Goal: Check status: Check status

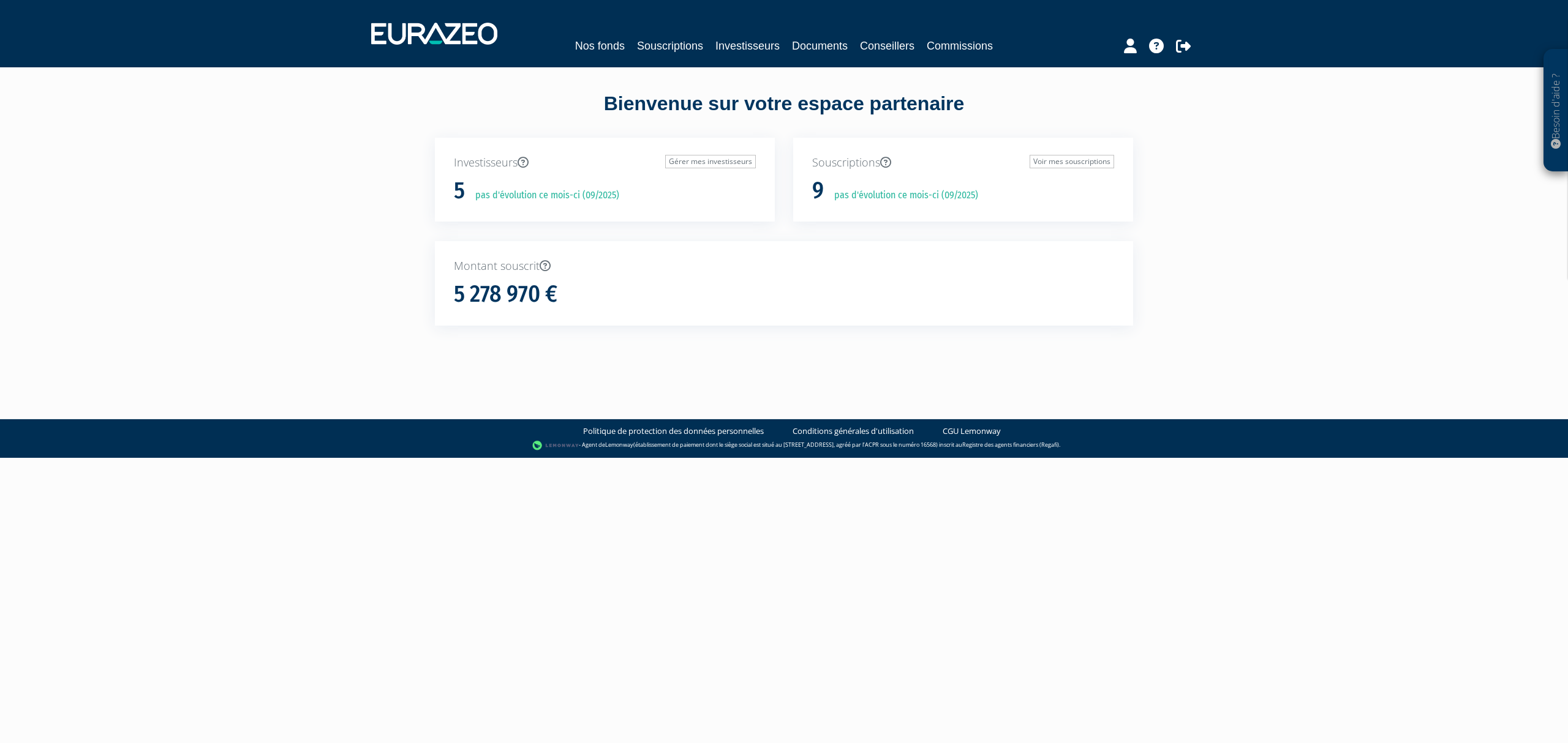
click at [658, 40] on link "Souscriptions" at bounding box center [669, 46] width 66 height 17
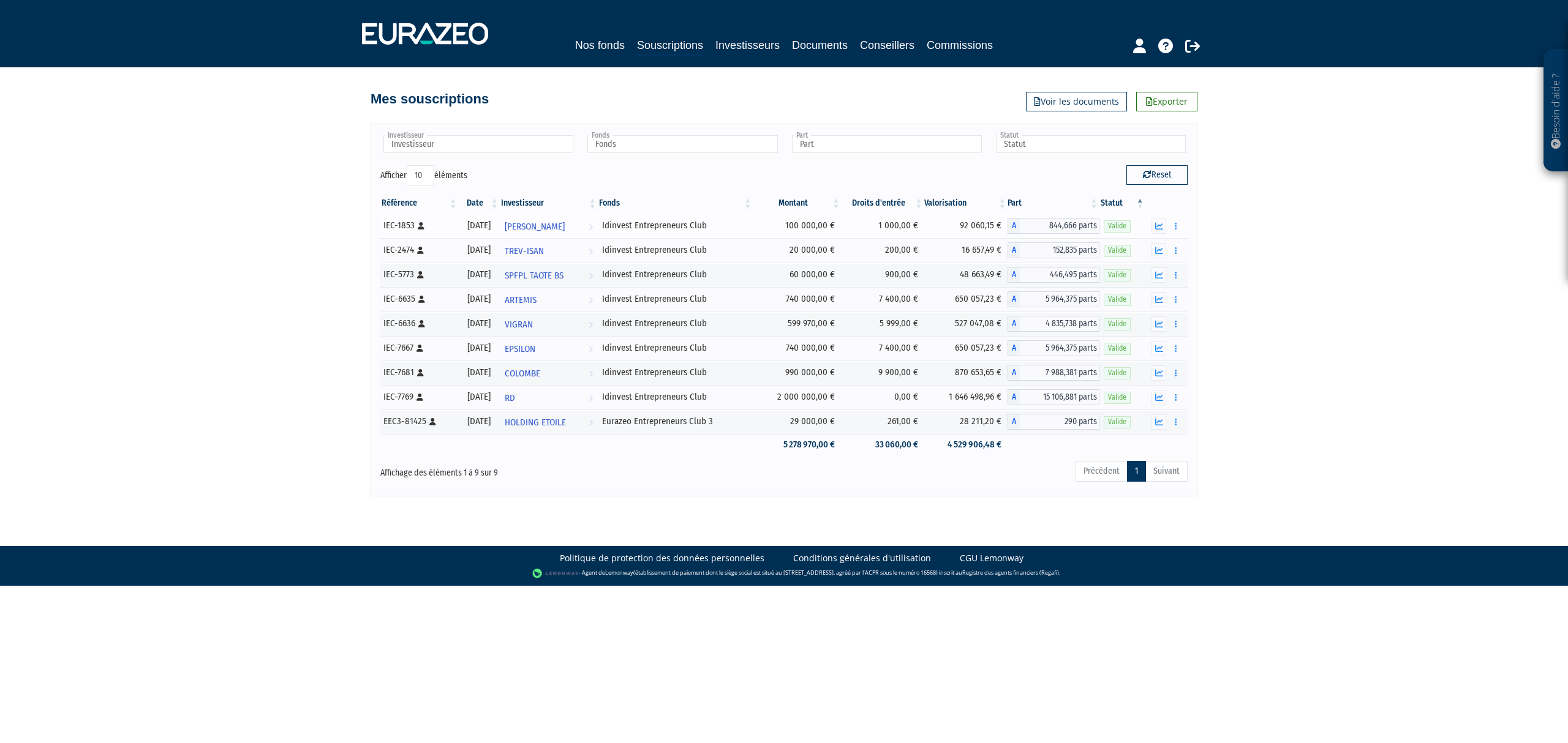
drag, startPoint x: 794, startPoint y: 422, endPoint x: 813, endPoint y: 224, distance: 198.9
click at [813, 224] on tbody "IEC-1853 [Français] Personne physique [DATE] [PERSON_NAME] Voir l'investisseur …" at bounding box center [784, 335] width 807 height 242
click at [1291, 376] on div "Besoin d'aide ? × J'ai besoin d'aide Si vous avez une question à propos du fonc…" at bounding box center [784, 248] width 1568 height 497
drag, startPoint x: 839, startPoint y: 397, endPoint x: 765, endPoint y: 228, distance: 184.5
click at [765, 228] on tbody "IEC-1853 [Français] Personne physique [DATE] [PERSON_NAME] Voir l'investisseur …" at bounding box center [784, 335] width 807 height 242
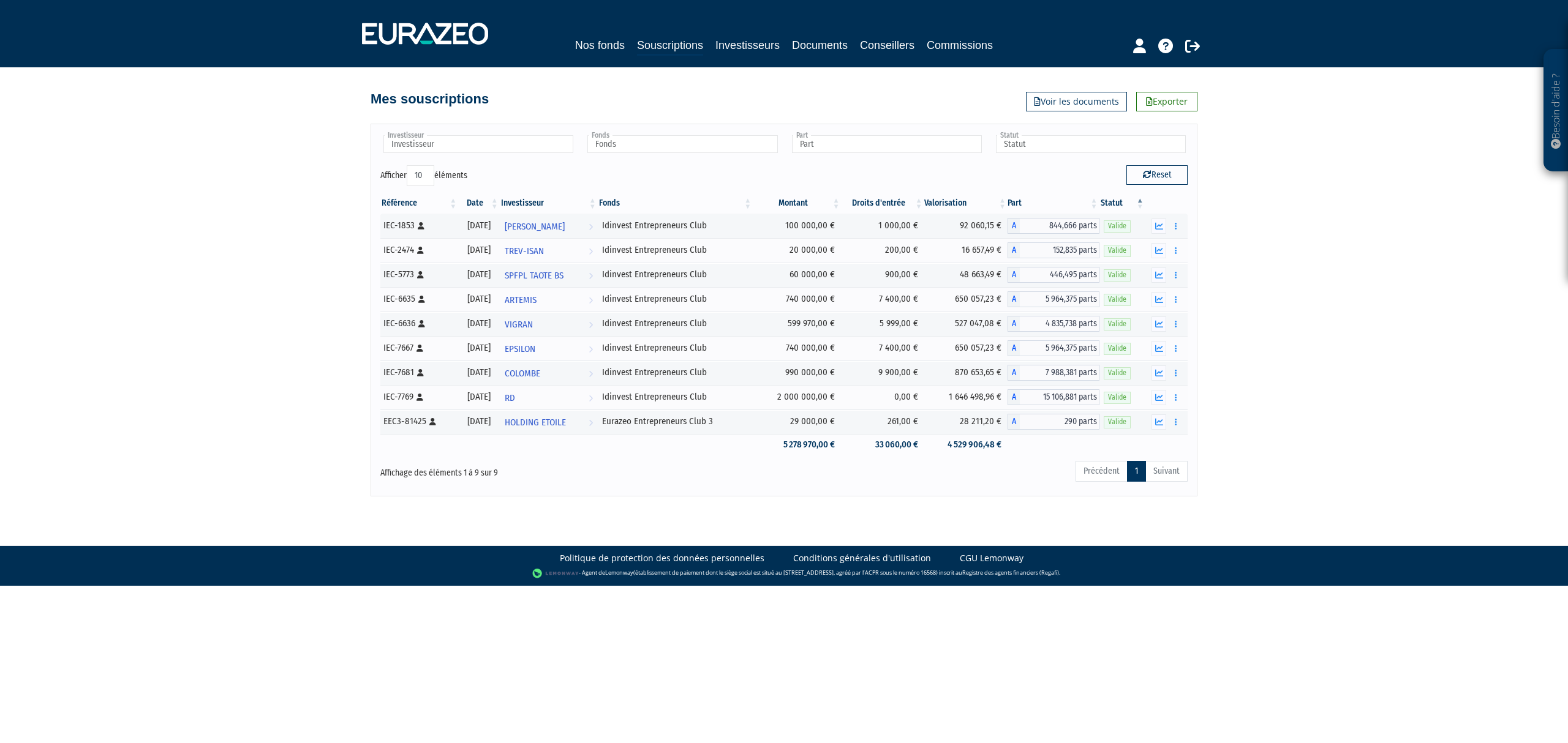
click at [1265, 302] on div "Besoin d'aide ? × J'ai besoin d'aide Si vous avez une question à propos du fonc…" at bounding box center [784, 248] width 1568 height 497
click at [1162, 400] on icon "button" at bounding box center [1159, 398] width 8 height 8
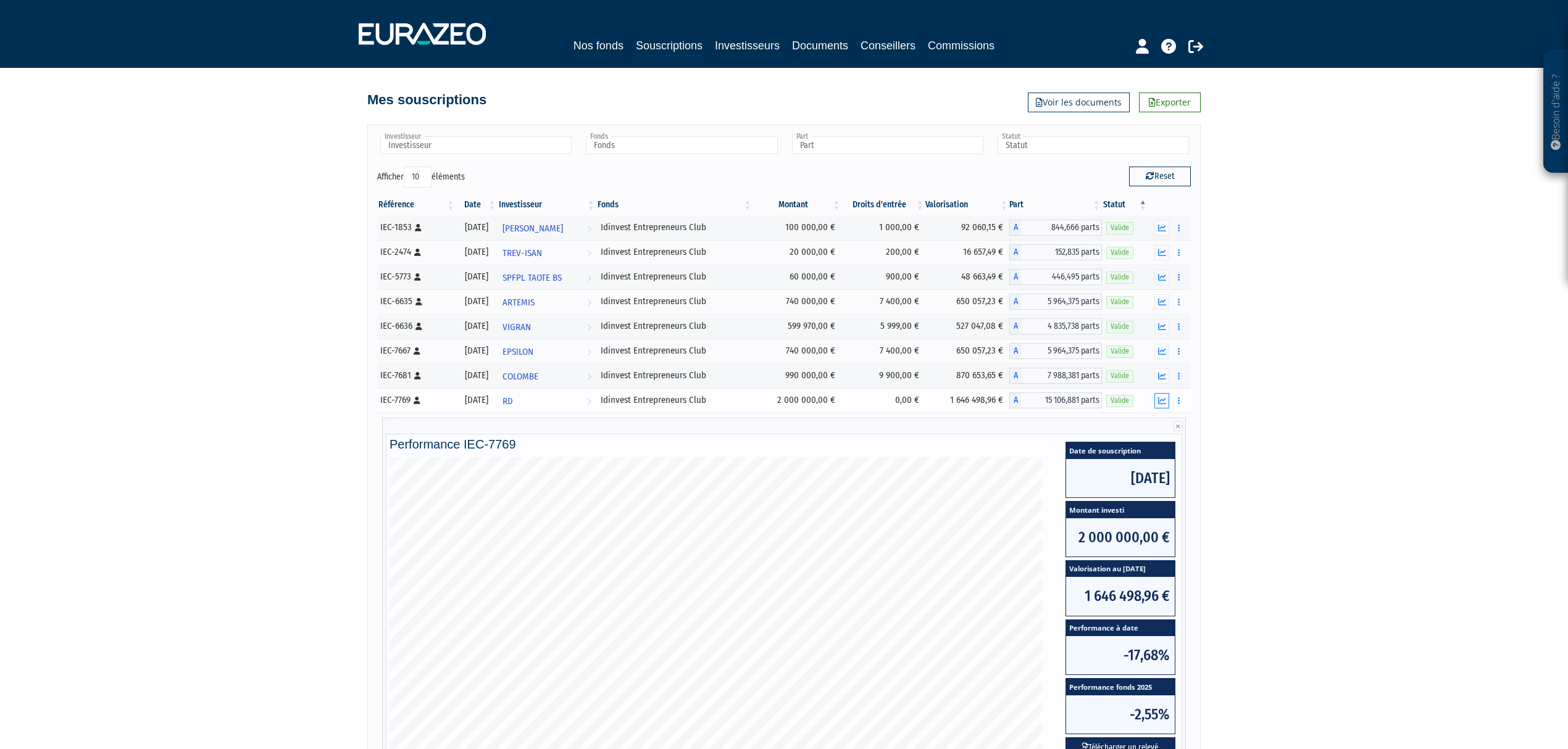
click at [1166, 404] on icon "button" at bounding box center [1162, 401] width 8 height 8
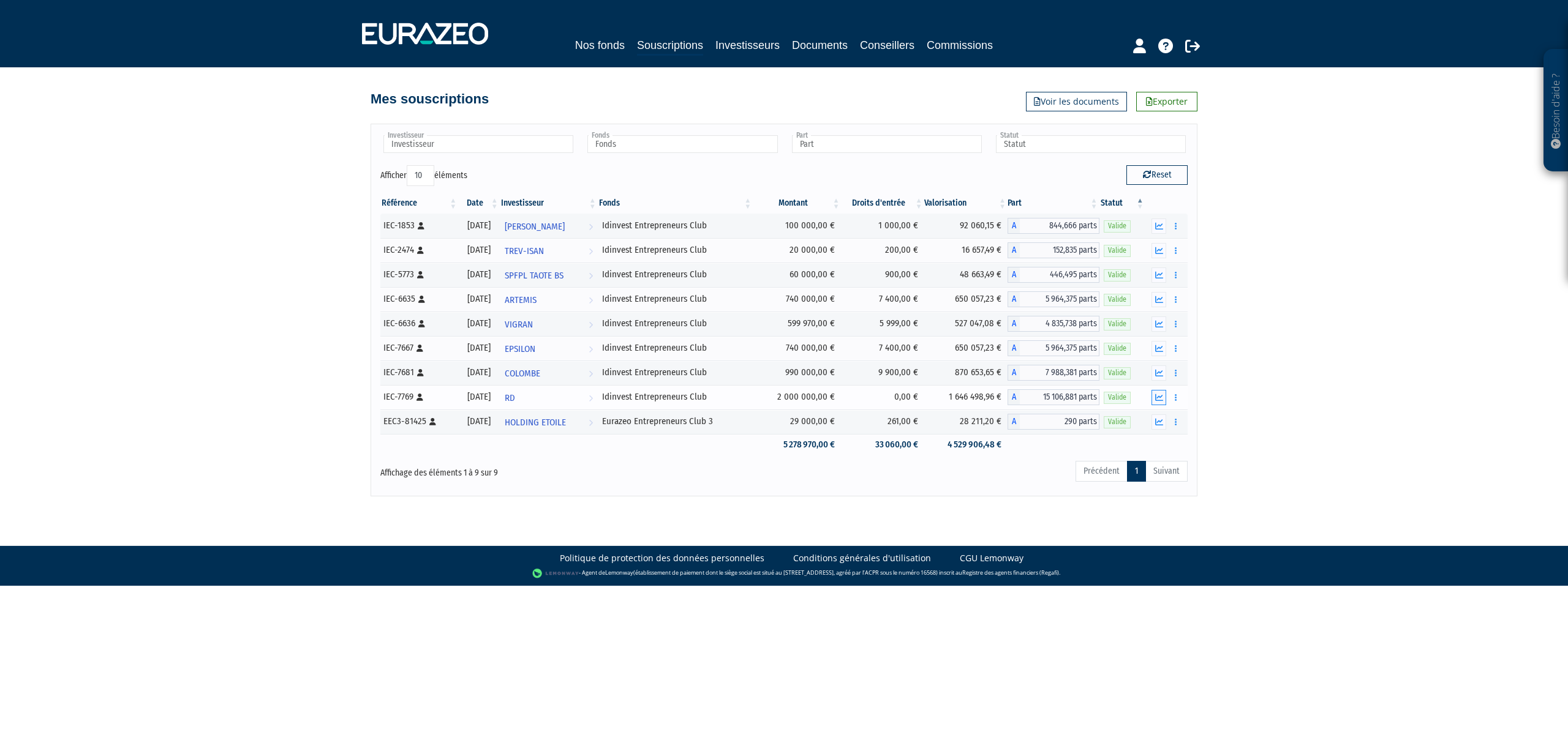
click at [1156, 400] on icon "button" at bounding box center [1159, 398] width 8 height 8
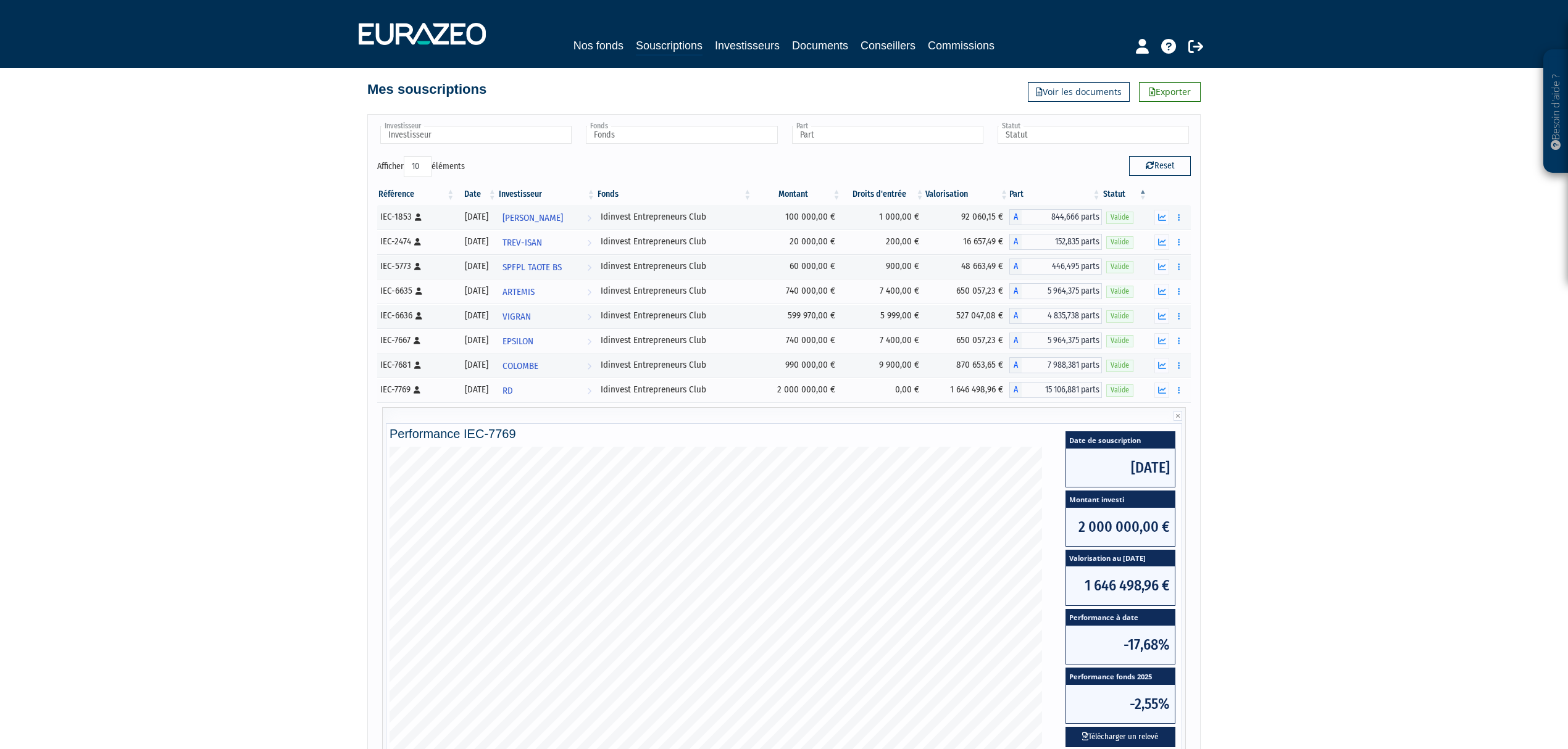
scroll to position [164, 0]
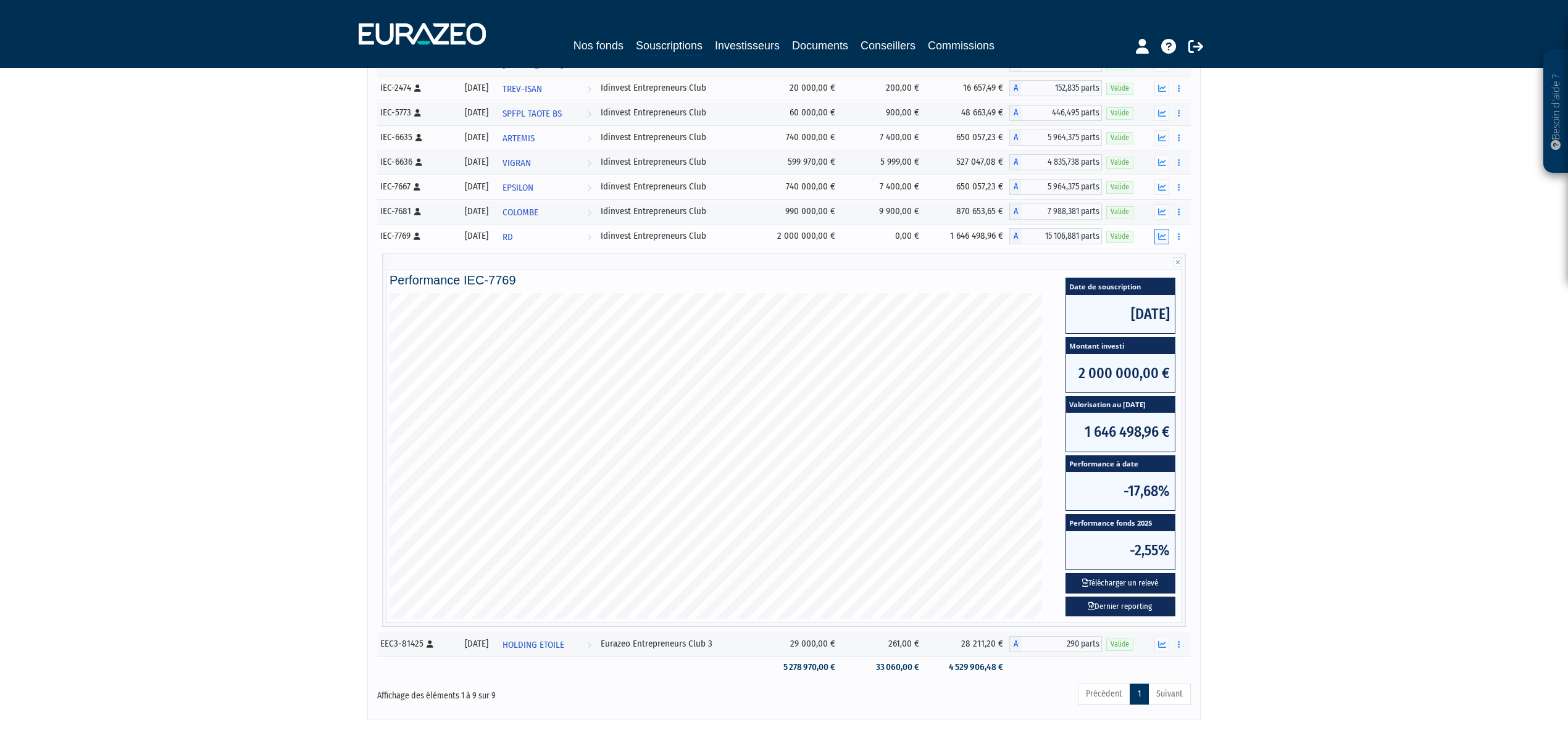
click at [1156, 235] on button "button" at bounding box center [1162, 237] width 15 height 15
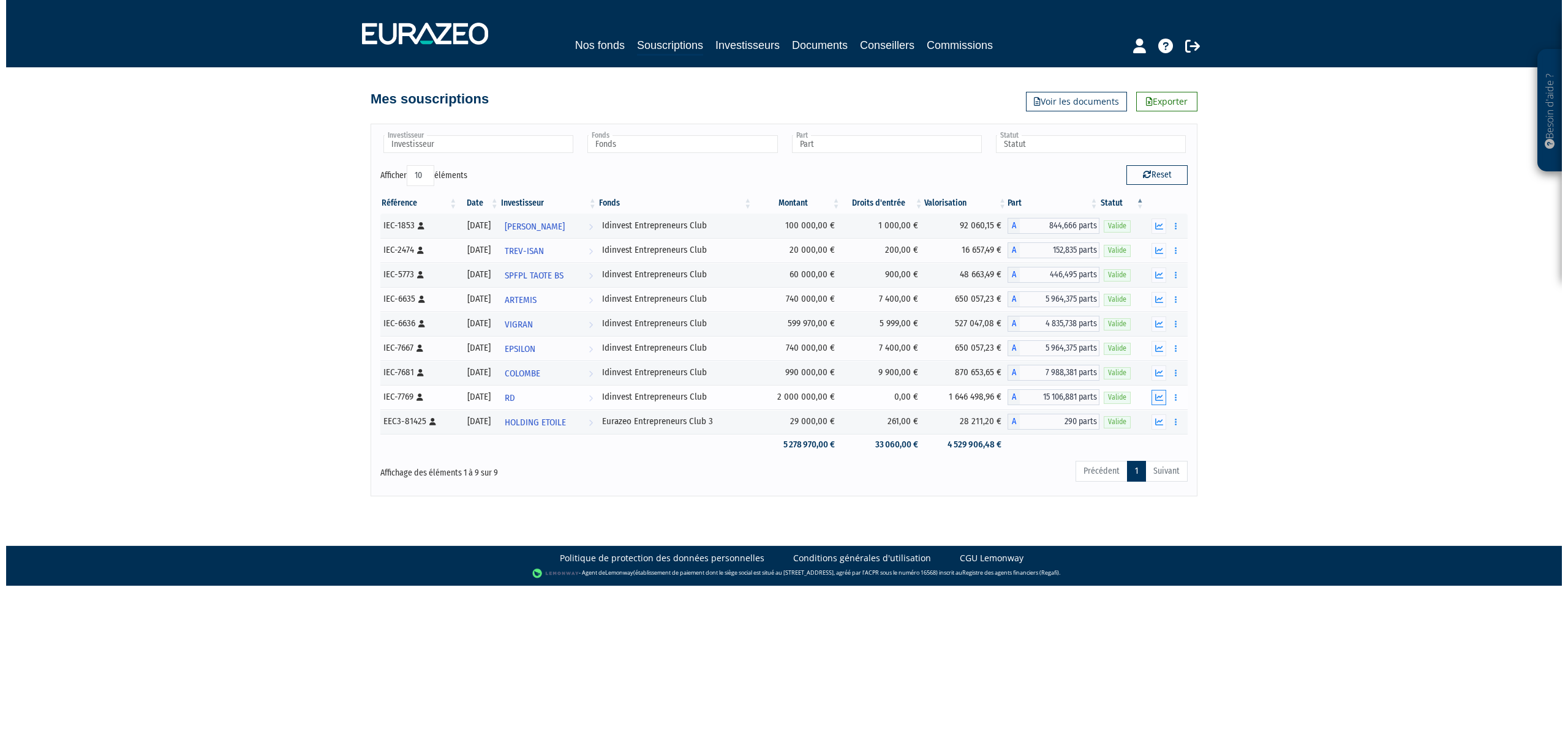
scroll to position [0, 0]
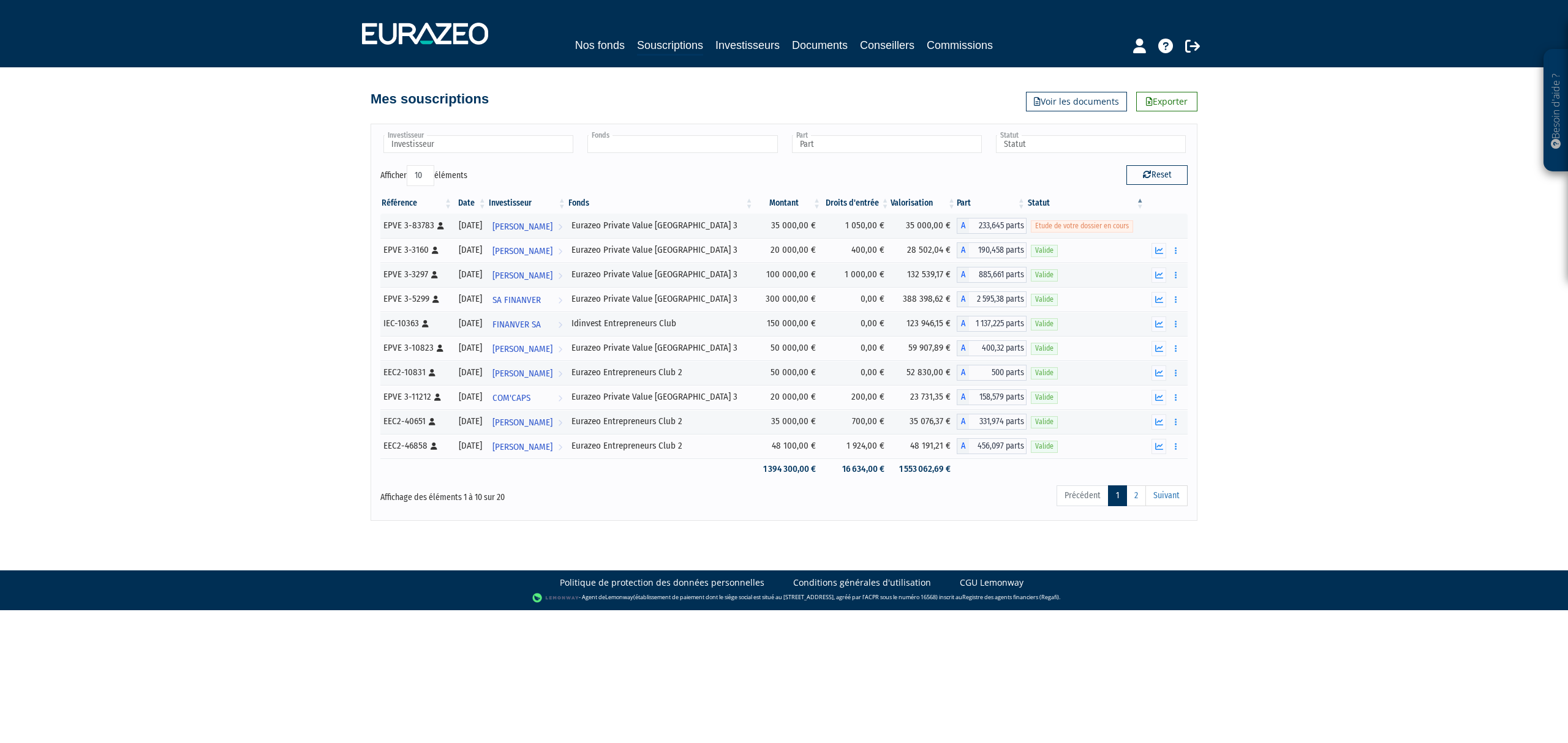
click at [675, 138] on input "text" at bounding box center [682, 144] width 190 height 18
type input "Fonds"
